Goal: Use online tool/utility: Utilize a website feature to perform a specific function

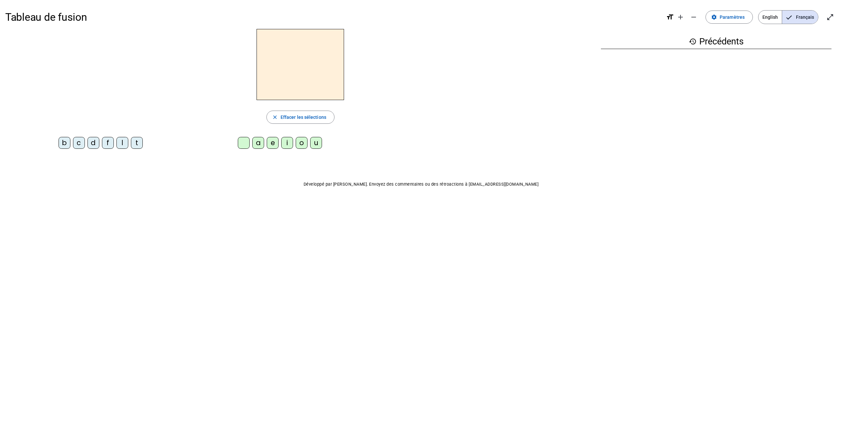
click at [121, 141] on div "l" at bounding box center [122, 143] width 12 height 12
click at [272, 142] on div "e" at bounding box center [273, 143] width 12 height 12
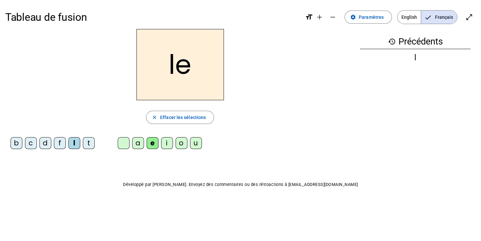
click at [194, 144] on div "u" at bounding box center [196, 143] width 12 height 12
click at [89, 142] on div "t" at bounding box center [89, 143] width 12 height 12
click at [46, 144] on div "d" at bounding box center [45, 143] width 12 height 12
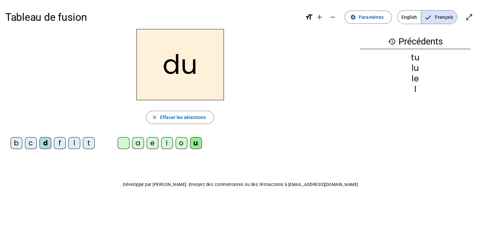
click at [152, 142] on div "e" at bounding box center [153, 143] width 12 height 12
click at [89, 143] on div "t" at bounding box center [89, 143] width 12 height 12
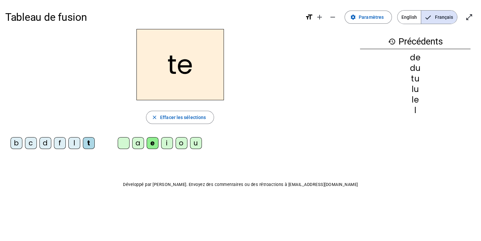
click at [139, 143] on div "a" at bounding box center [138, 143] width 12 height 12
click at [76, 143] on div "l" at bounding box center [74, 143] width 12 height 12
click at [405, 101] on div "tu" at bounding box center [415, 100] width 111 height 8
